Goal: Transaction & Acquisition: Purchase product/service

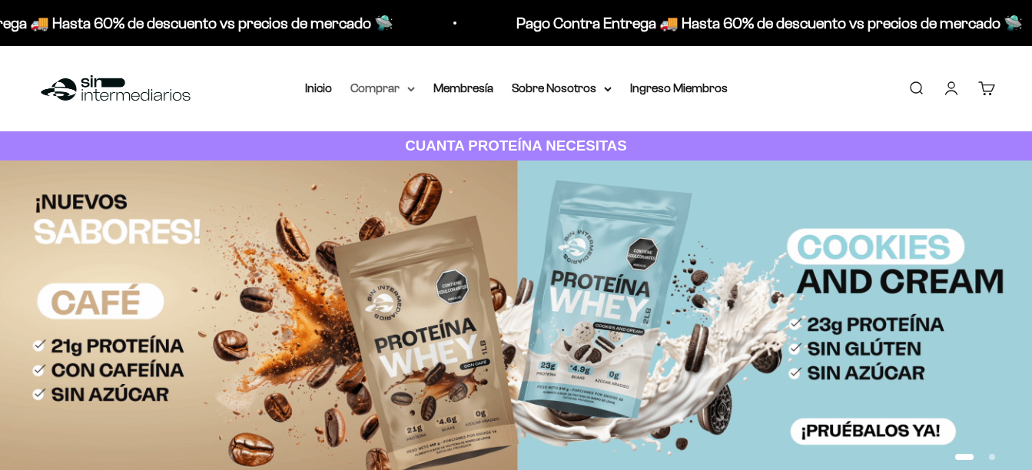
click at [406, 90] on summary "Comprar" at bounding box center [382, 88] width 65 height 20
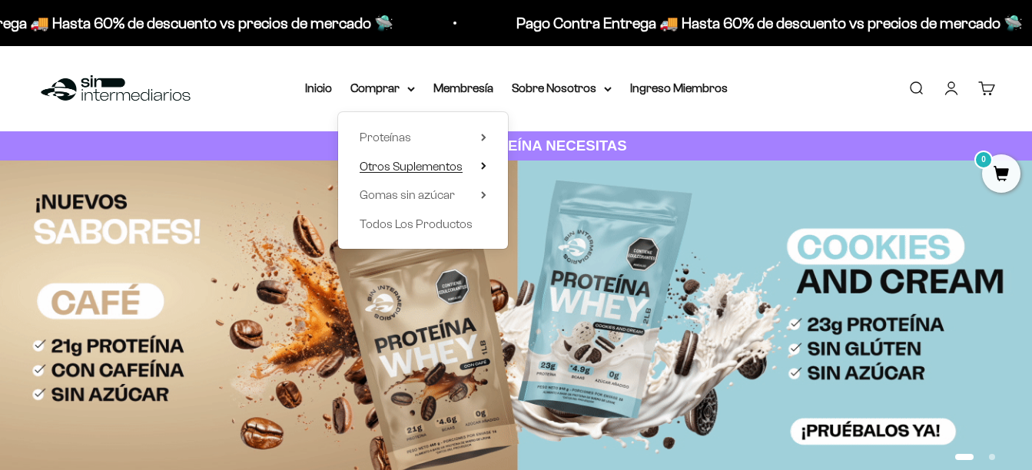
click at [466, 169] on summary "Otros Suplementos" at bounding box center [423, 167] width 127 height 20
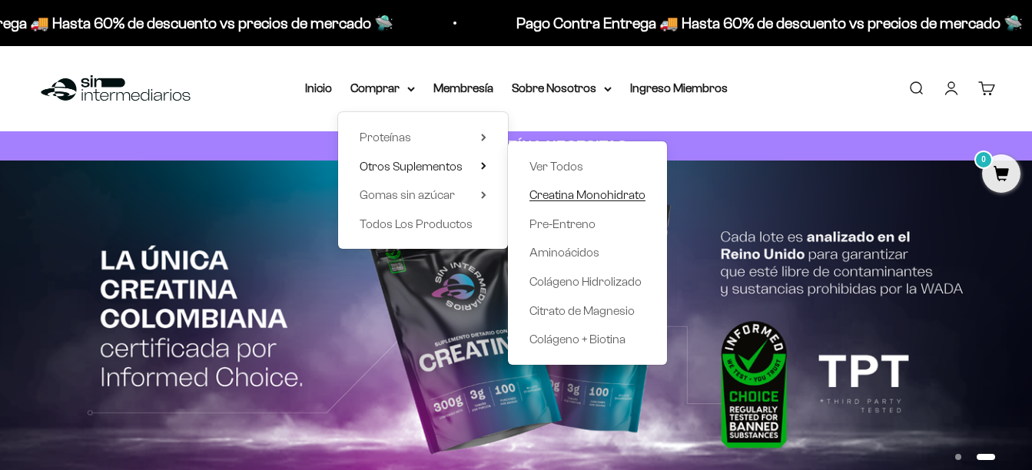
click at [547, 191] on span "Creatina Monohidrato" at bounding box center [587, 194] width 116 height 13
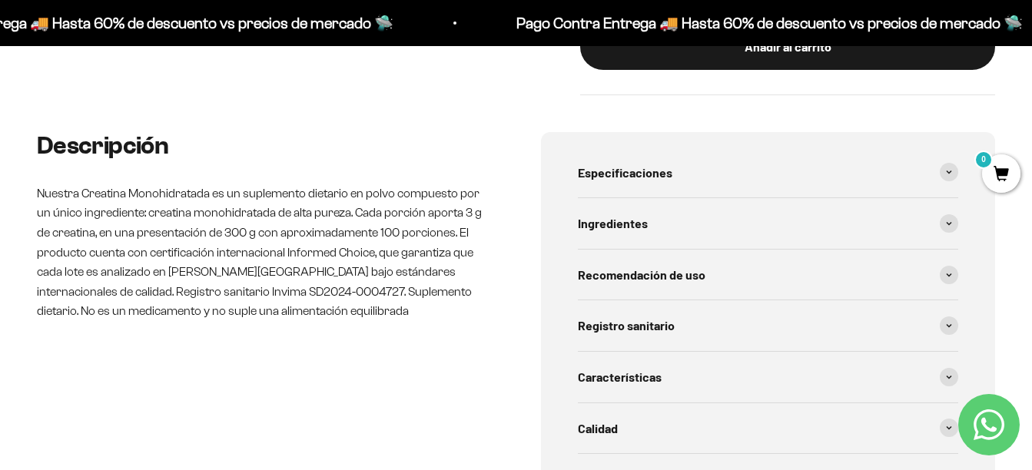
scroll to position [615, 0]
click at [676, 283] on span "Recomendación de uso" at bounding box center [642, 274] width 128 height 20
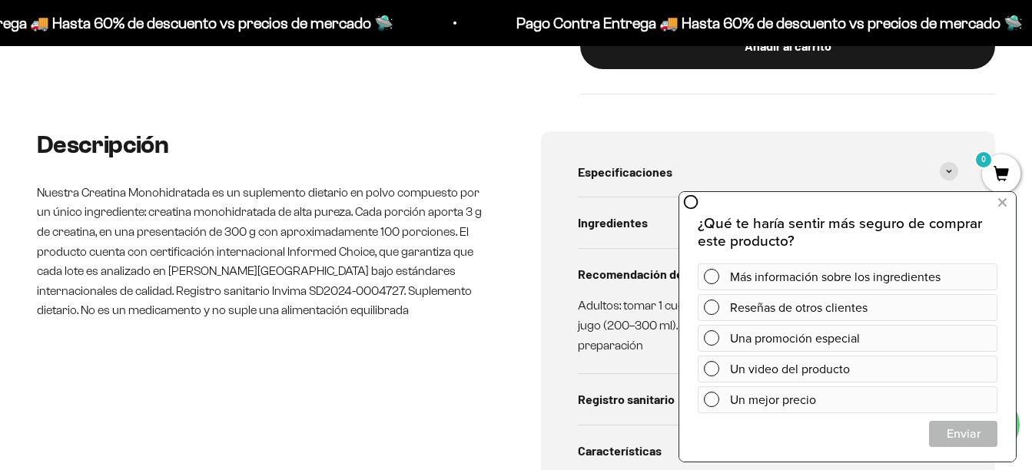
click at [584, 305] on p "Adultos: tomar 1 cuchara dosificadora (3 g) al día, diluida en agua o jugo (200…" at bounding box center [759, 325] width 363 height 59
click at [996, 201] on button at bounding box center [1002, 203] width 28 height 25
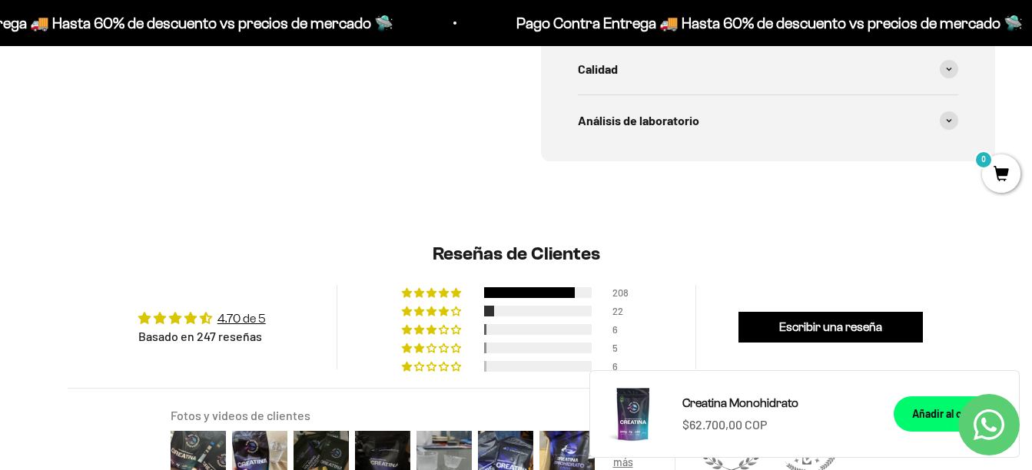
scroll to position [1076, 0]
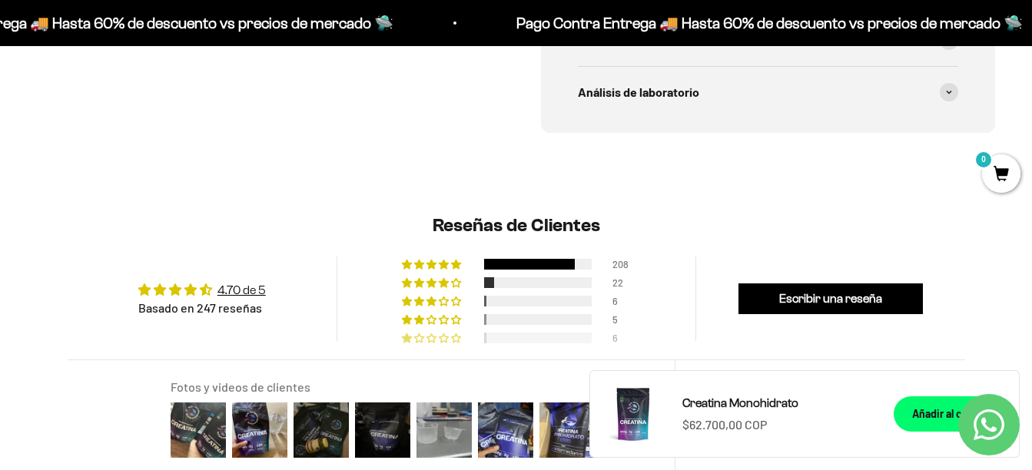
click at [413, 340] on span "2% (6) reviews with 1 star rating" at bounding box center [408, 337] width 12 height 9
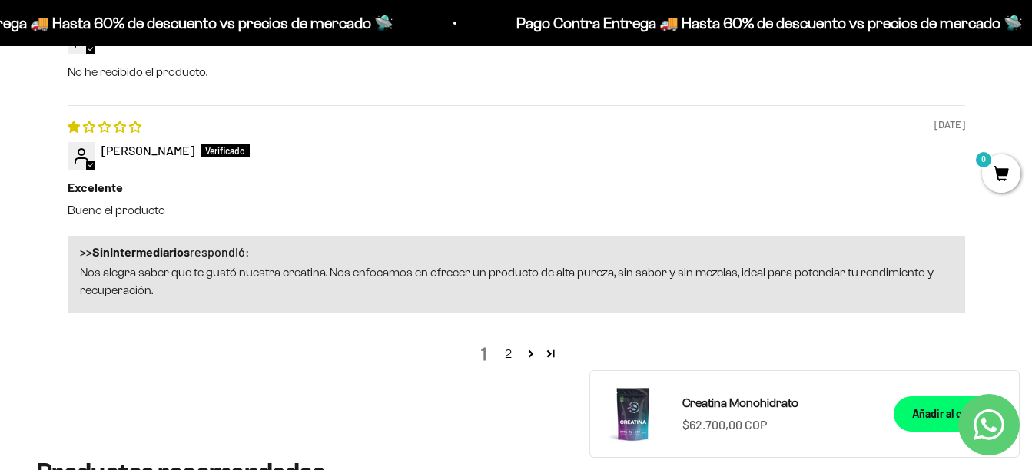
scroll to position [2114, 0]
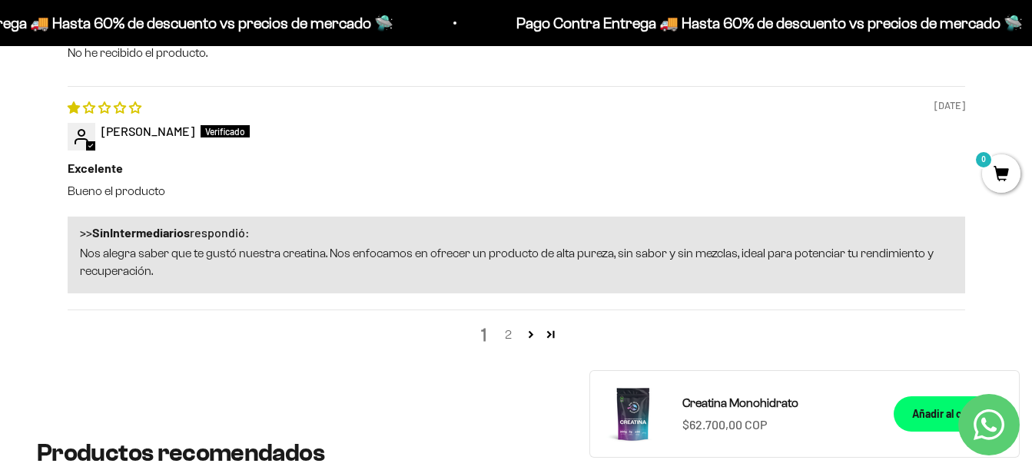
click at [502, 331] on link "2" at bounding box center [508, 335] width 25 height 18
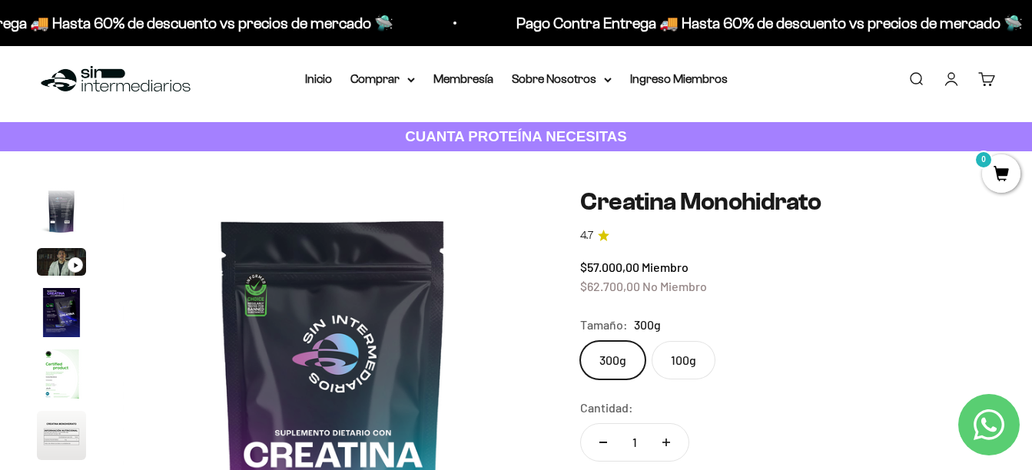
scroll to position [0, 0]
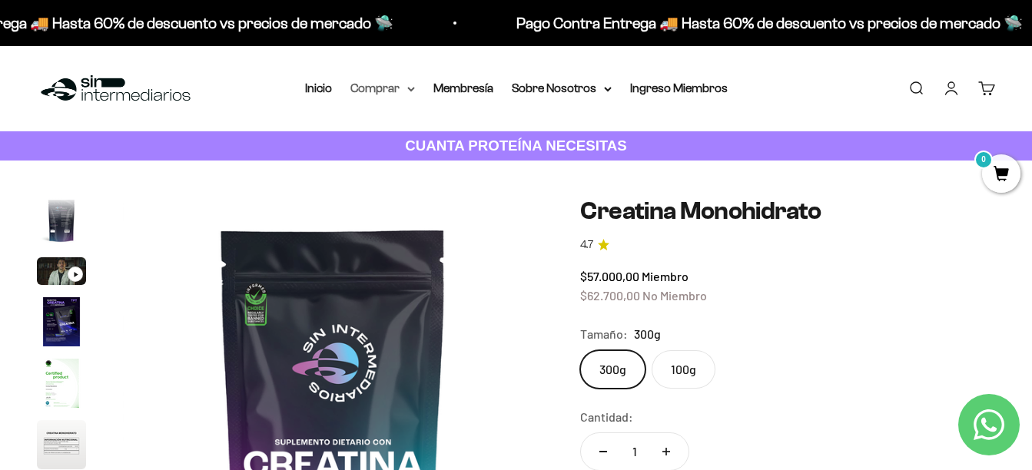
click at [411, 80] on summary "Comprar" at bounding box center [382, 88] width 65 height 20
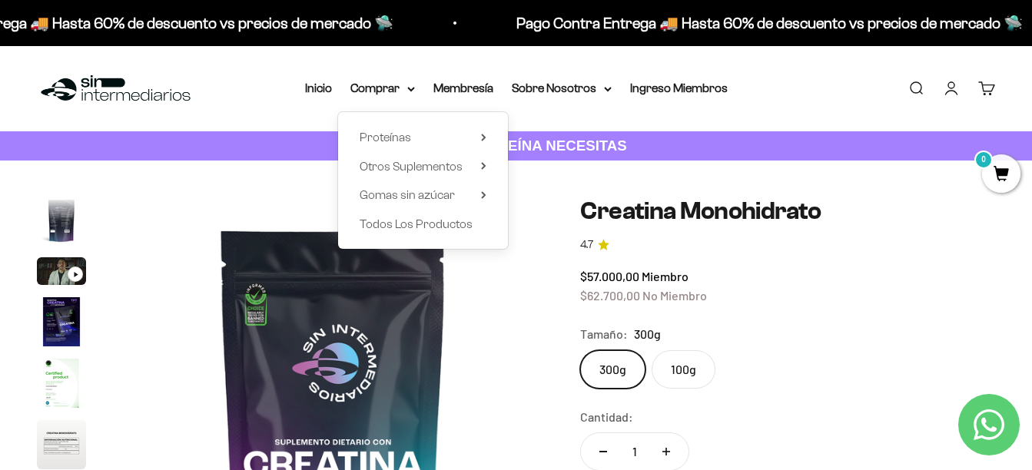
click at [763, 307] on safe-sticky "Creatina Monohidrato 4.7 $57.000,00 Miembro $62.700,00 No Miembro Calidad de lí…" at bounding box center [787, 453] width 415 height 512
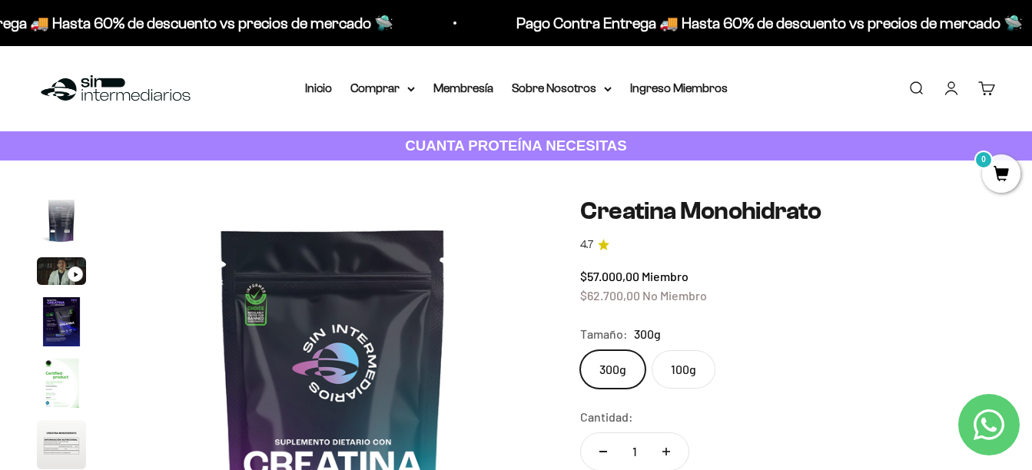
click at [705, 368] on label "100g" at bounding box center [683, 369] width 64 height 38
click at [580, 350] on input "100g" at bounding box center [579, 350] width 1 height 1
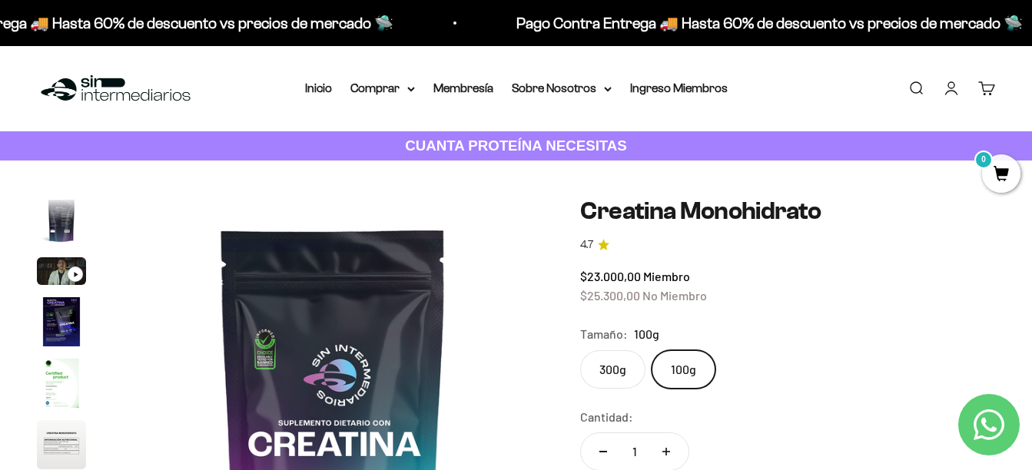
click at [609, 362] on label "300g" at bounding box center [612, 369] width 65 height 38
click at [580, 350] on input "300g" at bounding box center [579, 350] width 1 height 1
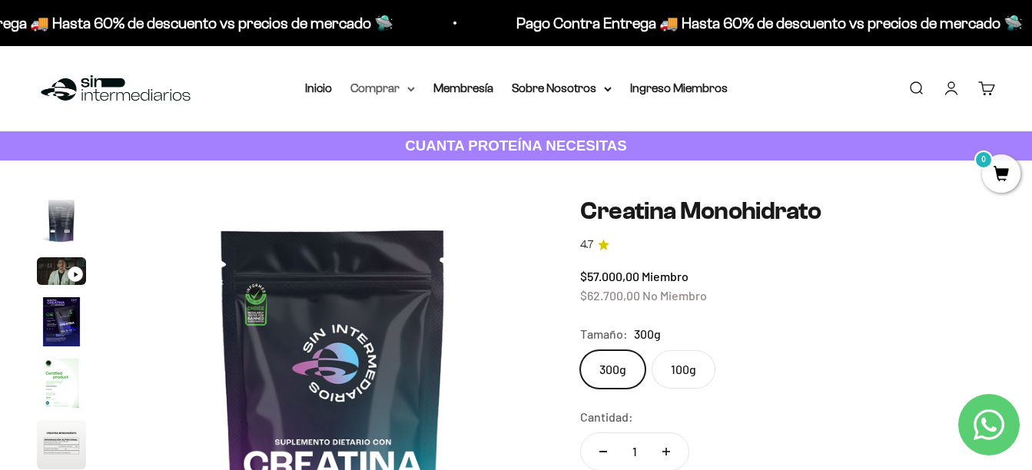
click at [372, 87] on summary "Comprar" at bounding box center [382, 88] width 65 height 20
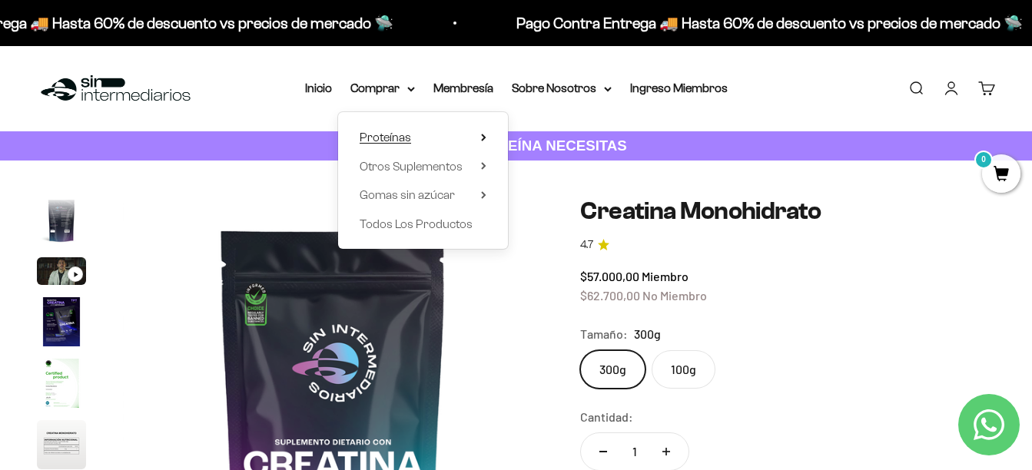
click at [386, 134] on span "Proteínas" at bounding box center [385, 137] width 51 height 13
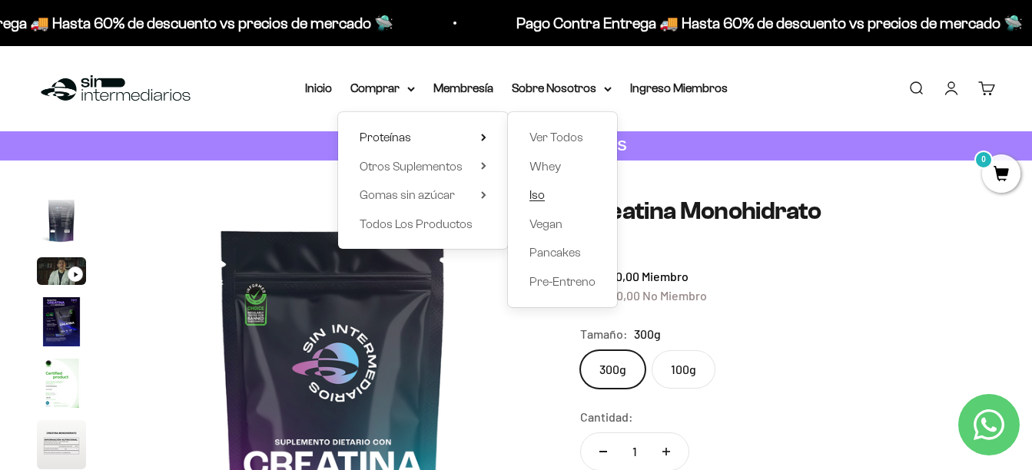
click at [544, 193] on span "Iso" at bounding box center [536, 194] width 15 height 13
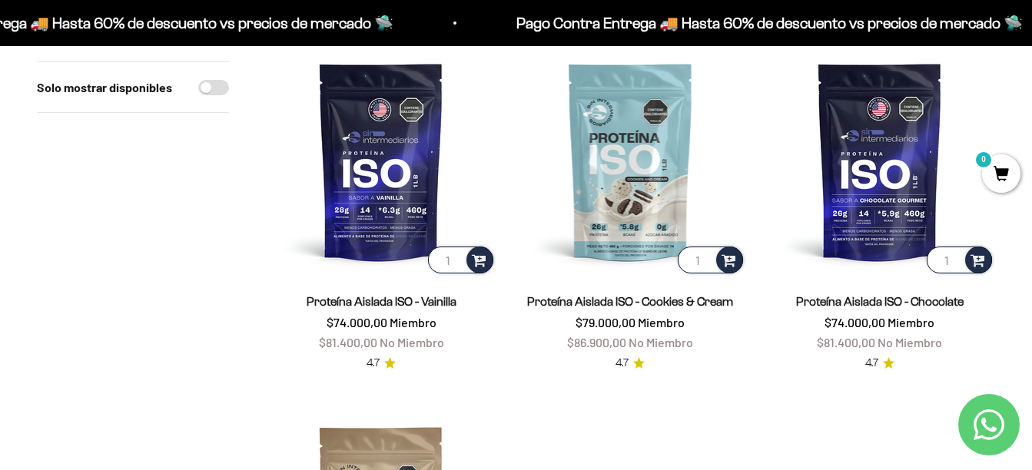
scroll to position [169, 0]
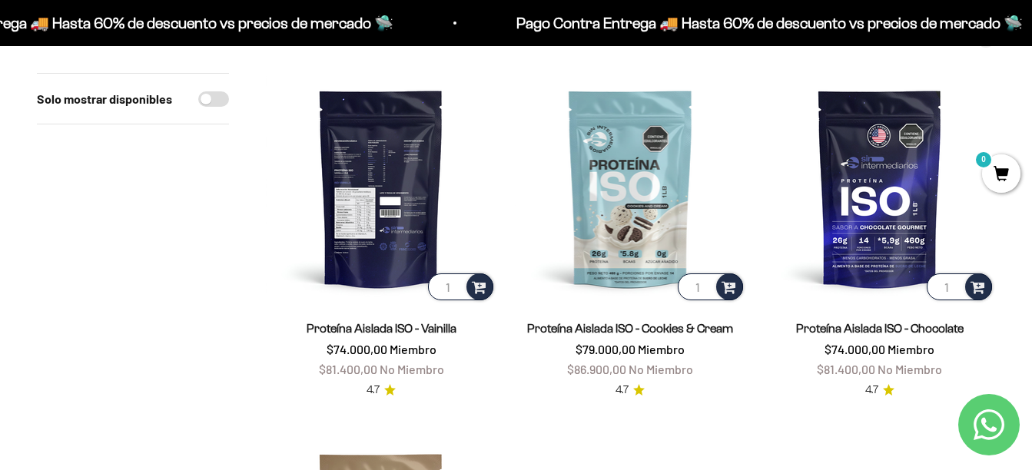
click at [400, 154] on img at bounding box center [381, 188] width 230 height 230
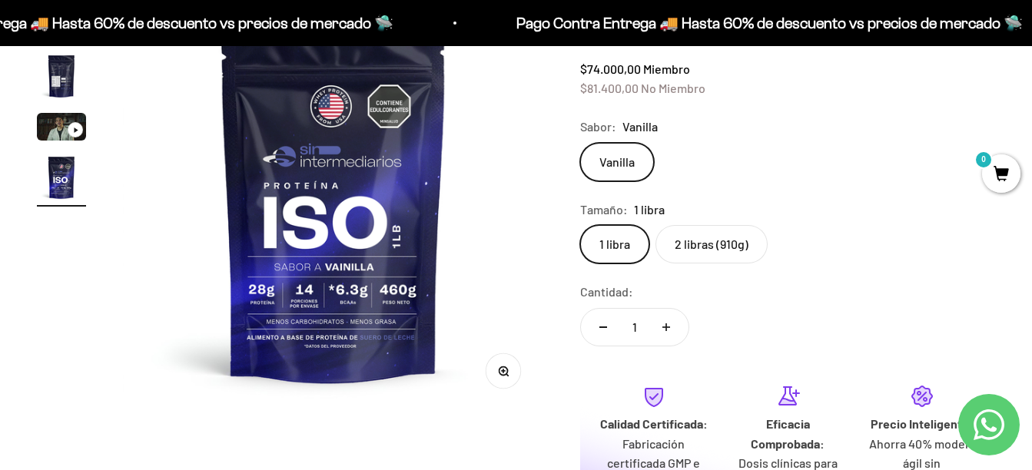
scroll to position [204, 0]
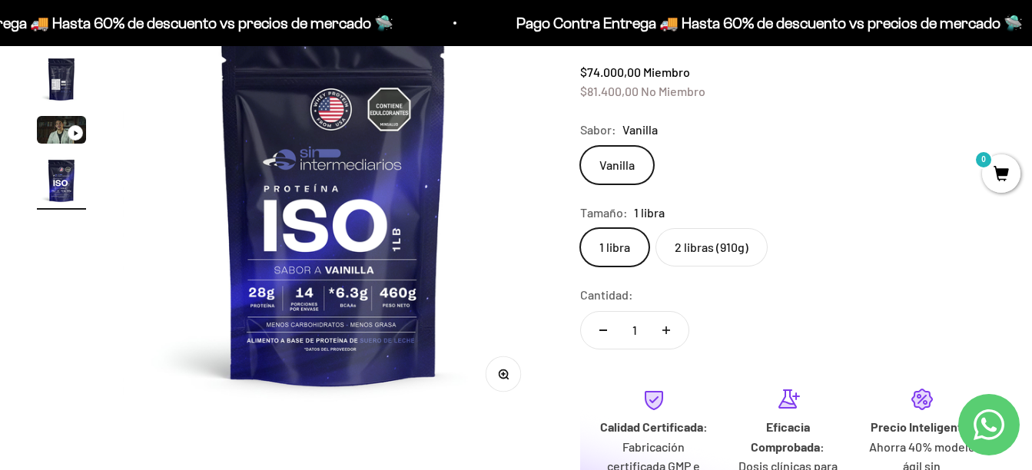
click at [726, 252] on label "2 libras (910g)" at bounding box center [711, 247] width 112 height 38
click at [580, 228] on input "2 libras (910g)" at bounding box center [579, 227] width 1 height 1
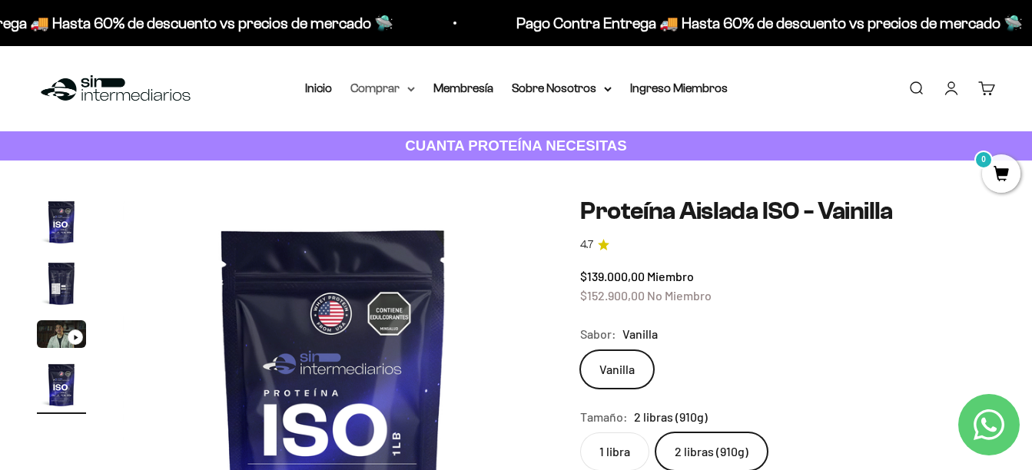
click at [400, 83] on summary "Comprar" at bounding box center [382, 88] width 65 height 20
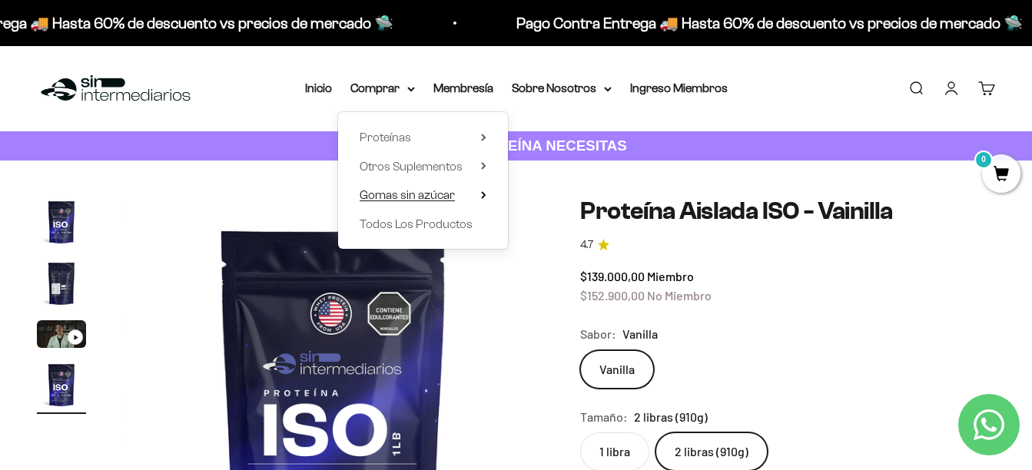
click at [411, 201] on span "Gomas sin azúcar" at bounding box center [407, 194] width 95 height 13
click at [413, 168] on span "Otros Suplementos" at bounding box center [411, 166] width 103 height 13
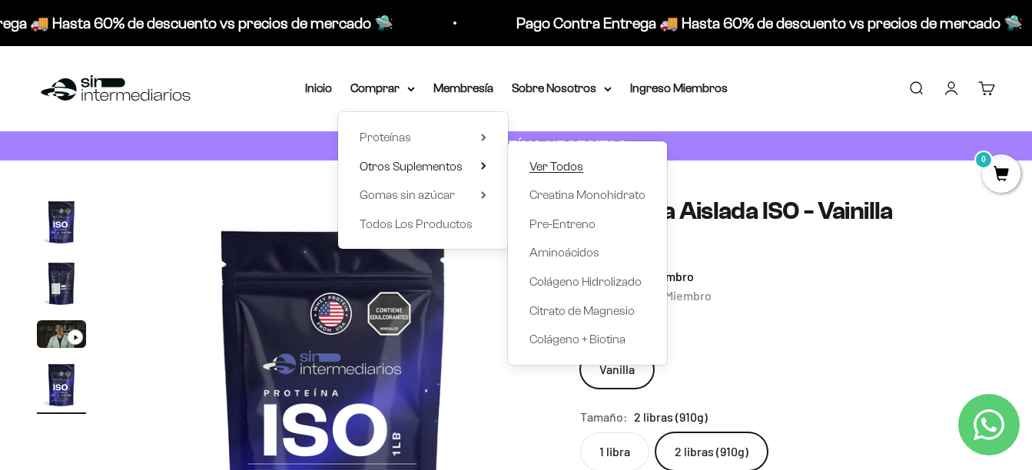
click at [543, 165] on span "Ver Todos" at bounding box center [556, 166] width 54 height 13
